Goal: Task Accomplishment & Management: Use online tool/utility

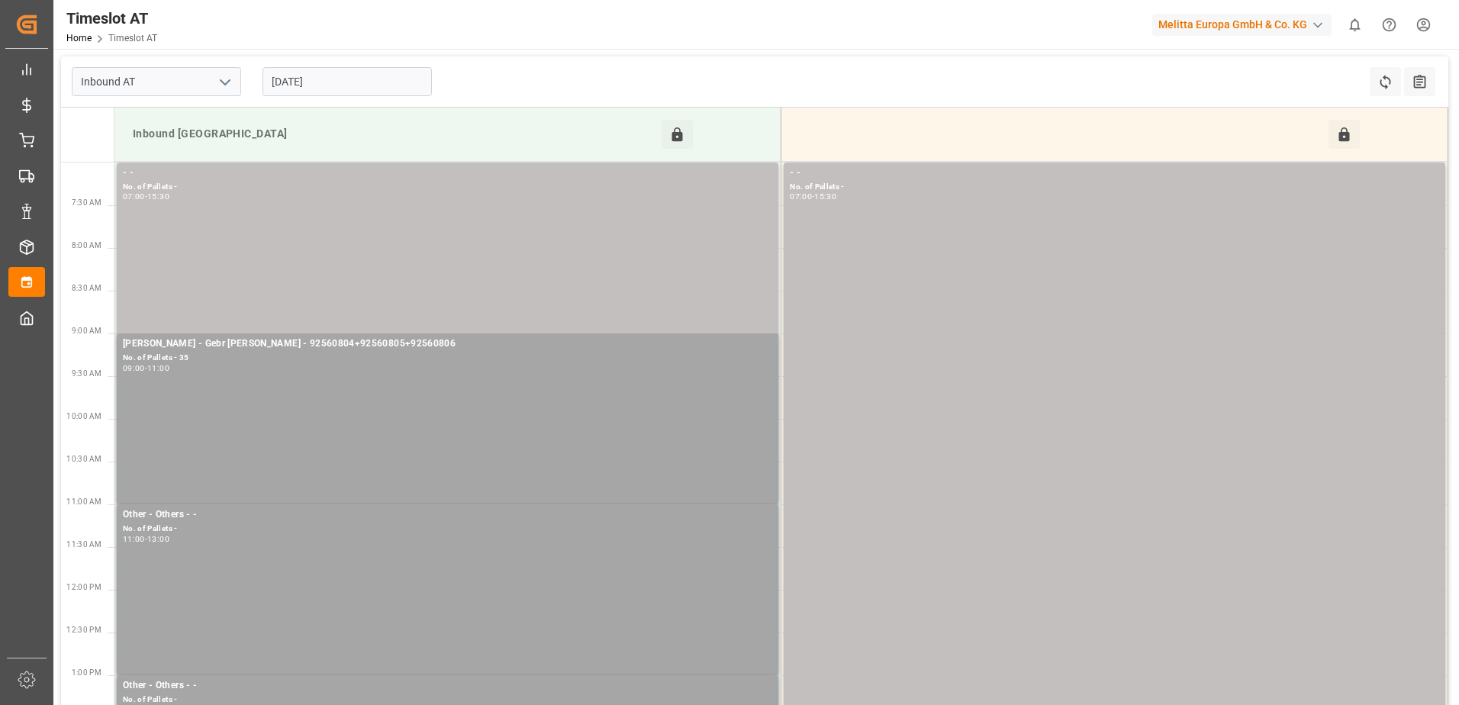
click at [323, 86] on input "[DATE]" at bounding box center [347, 81] width 169 height 29
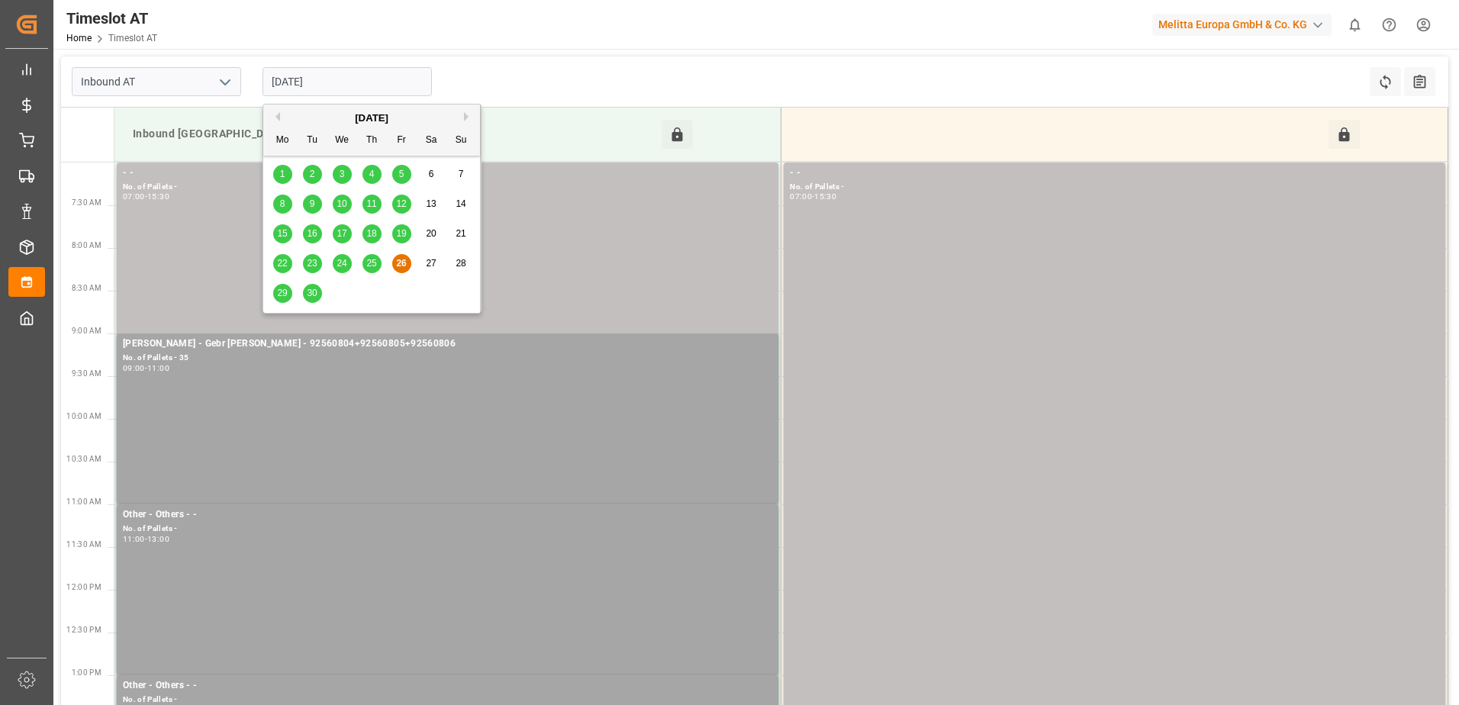
click at [280, 293] on span "29" at bounding box center [282, 293] width 10 height 11
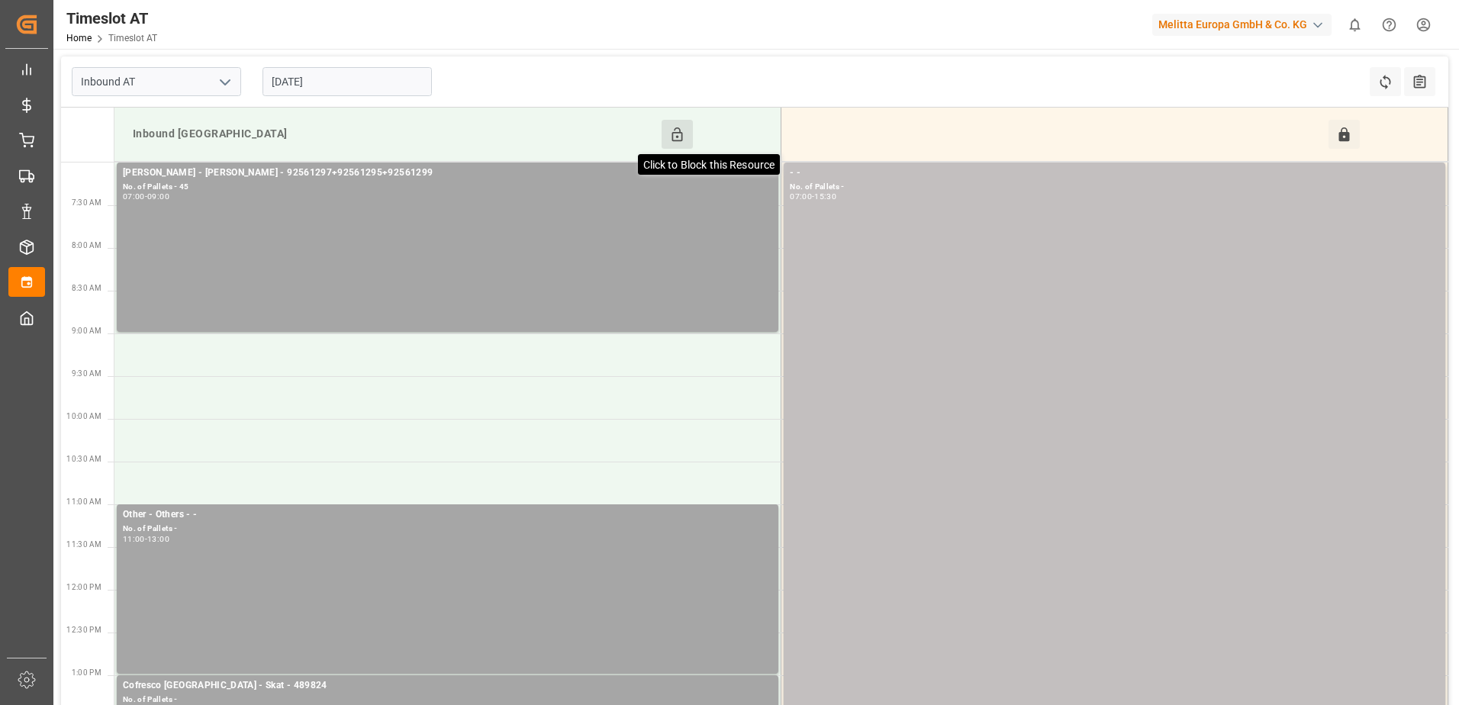
click at [675, 134] on icon at bounding box center [677, 135] width 16 height 16
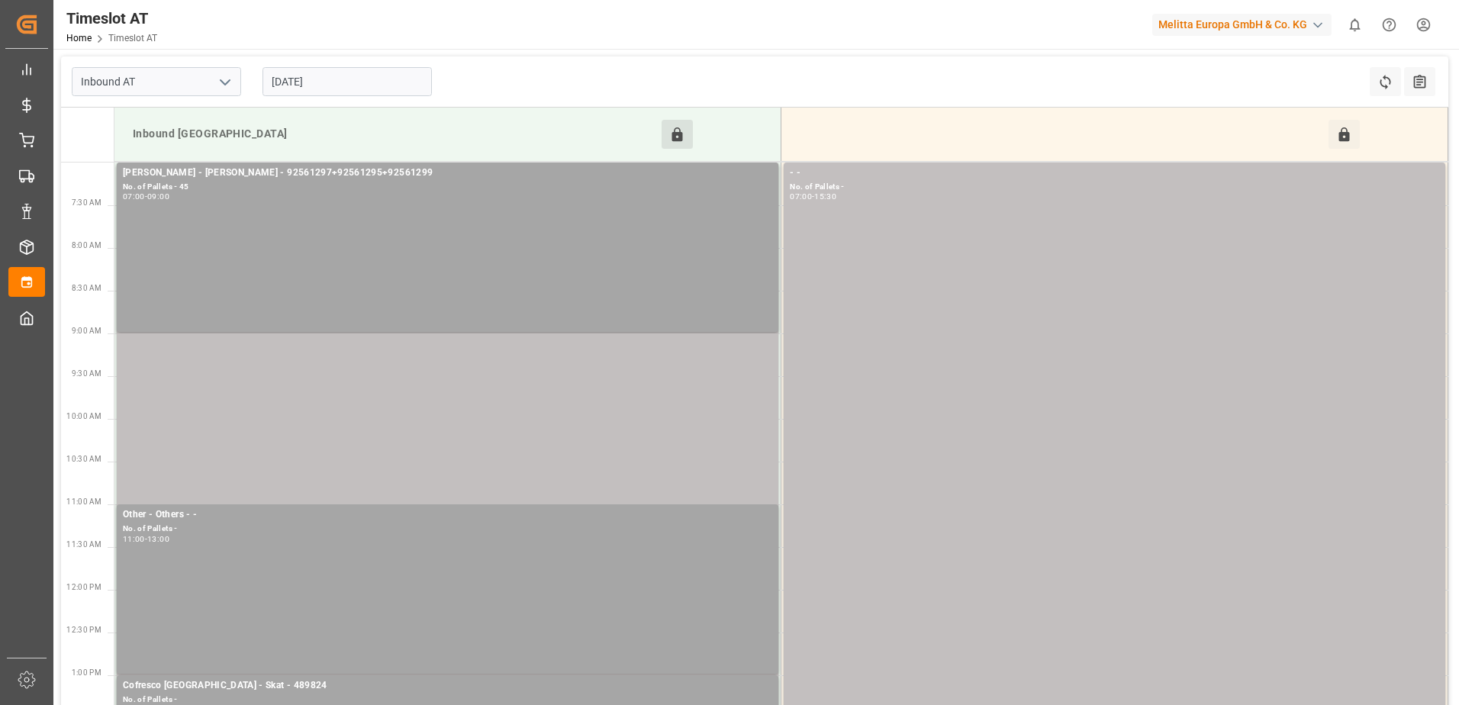
click at [351, 85] on input "[DATE]" at bounding box center [347, 81] width 169 height 29
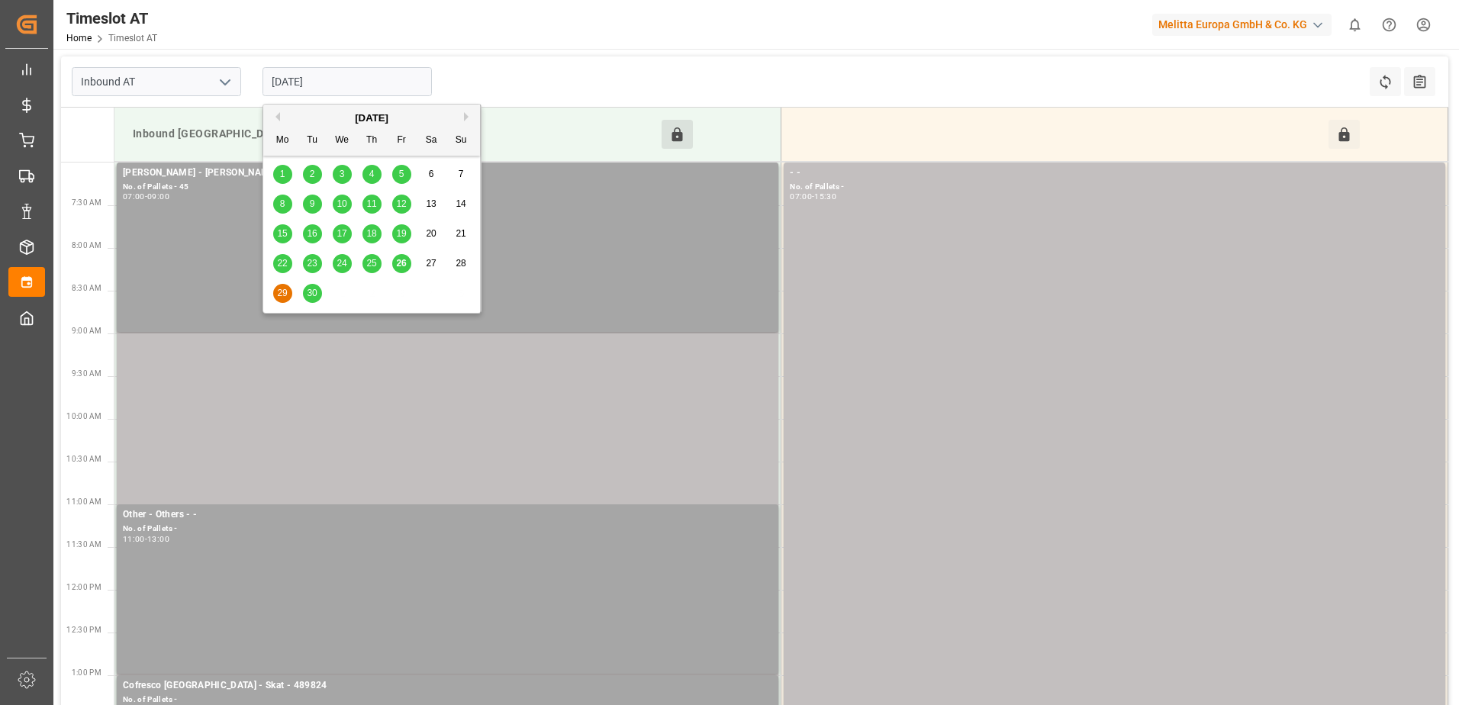
click at [407, 264] on div "26" at bounding box center [401, 264] width 19 height 18
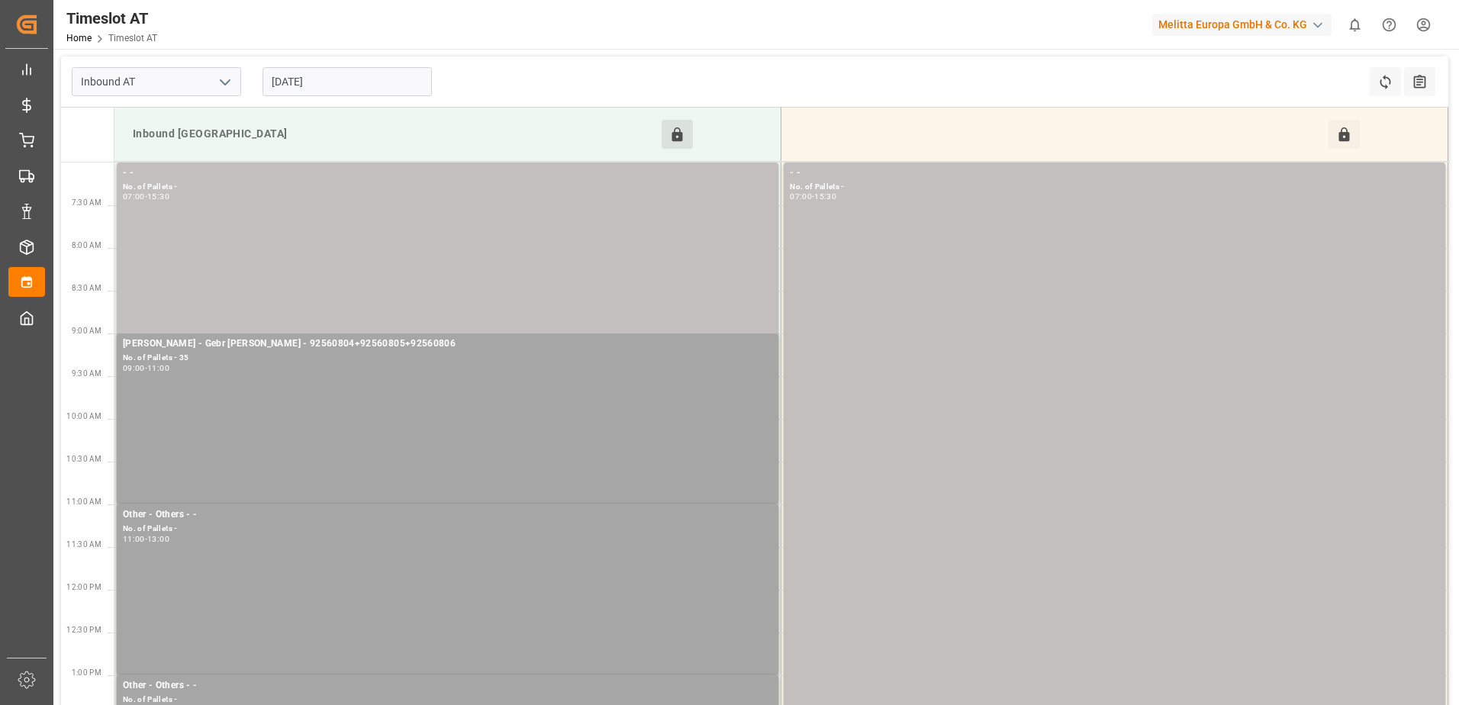
click at [367, 78] on input "[DATE]" at bounding box center [347, 81] width 169 height 29
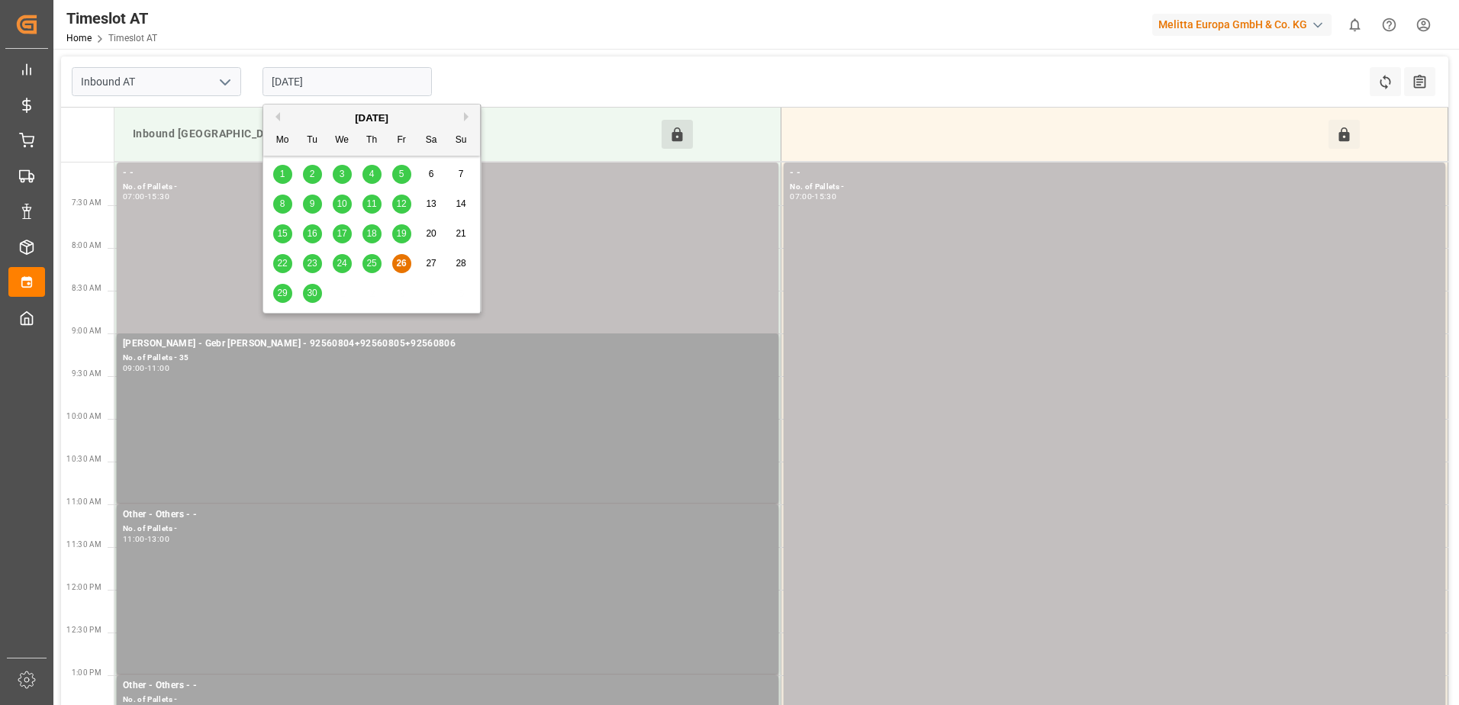
click at [277, 294] on span "29" at bounding box center [282, 293] width 10 height 11
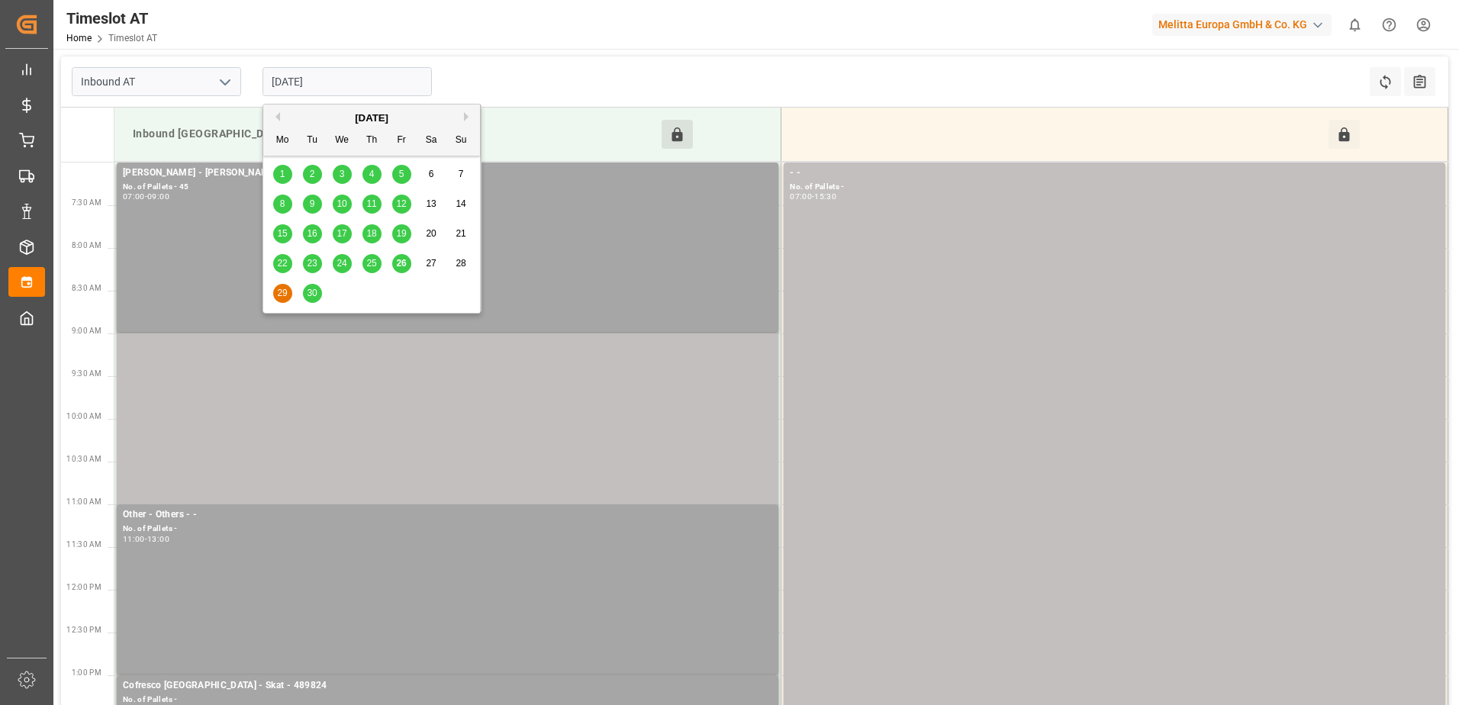
click at [321, 76] on input "[DATE]" at bounding box center [347, 81] width 169 height 29
click at [311, 296] on span "30" at bounding box center [312, 293] width 10 height 11
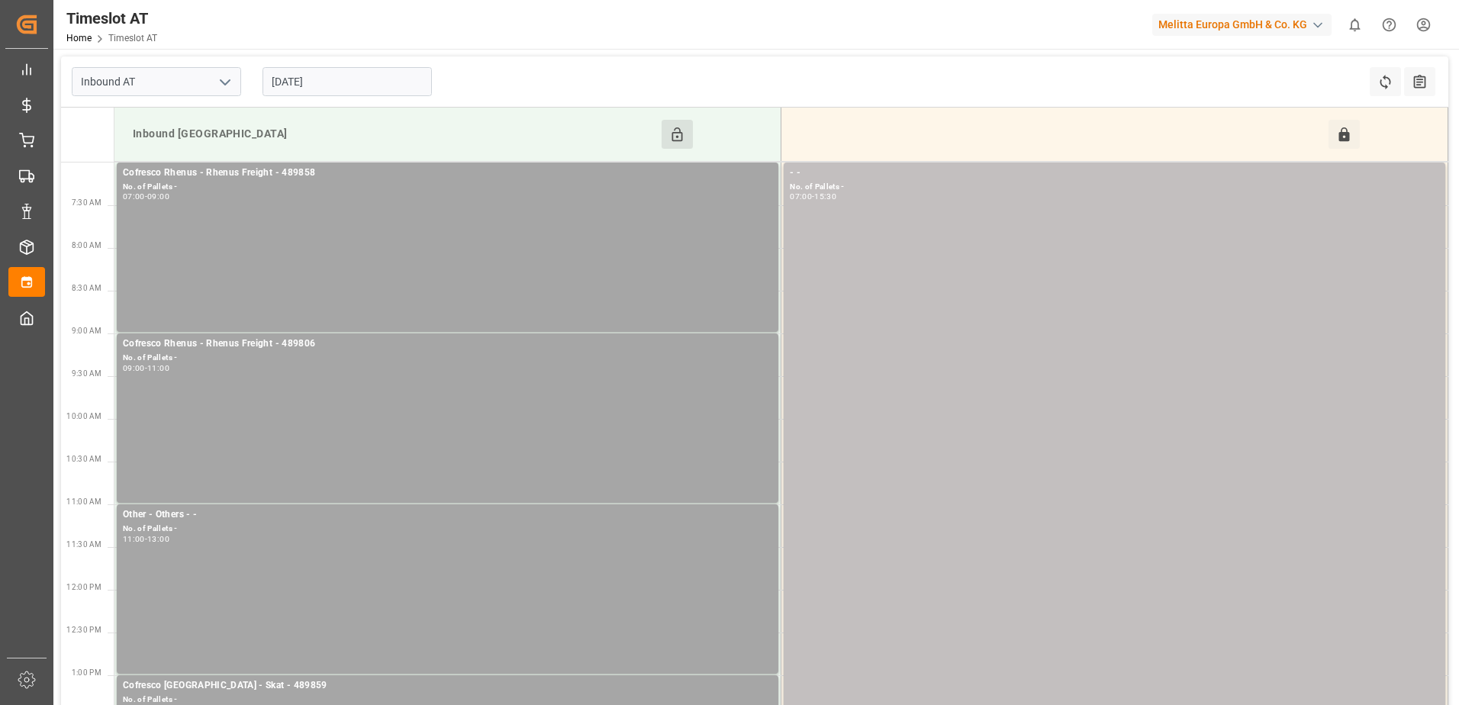
click at [356, 73] on input "[DATE]" at bounding box center [347, 81] width 169 height 29
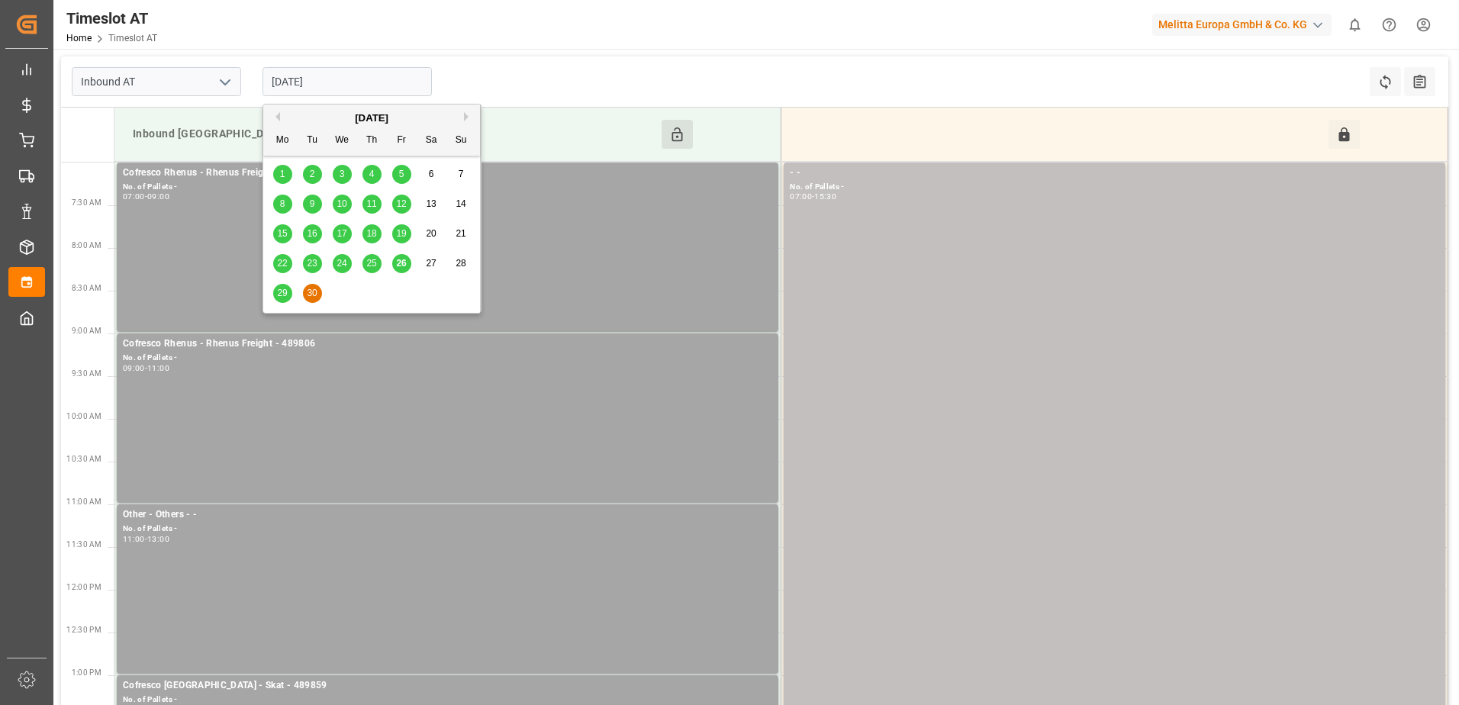
click at [286, 292] on span "29" at bounding box center [282, 293] width 10 height 11
type input "[DATE]"
